Goal: Check status

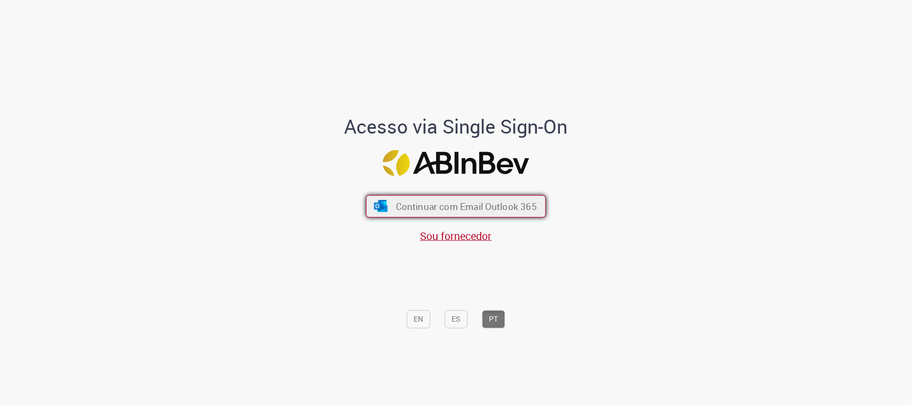
click at [481, 196] on button "Continuar com Email Outlook 365" at bounding box center [456, 206] width 180 height 22
